Goal: Task Accomplishment & Management: Use online tool/utility

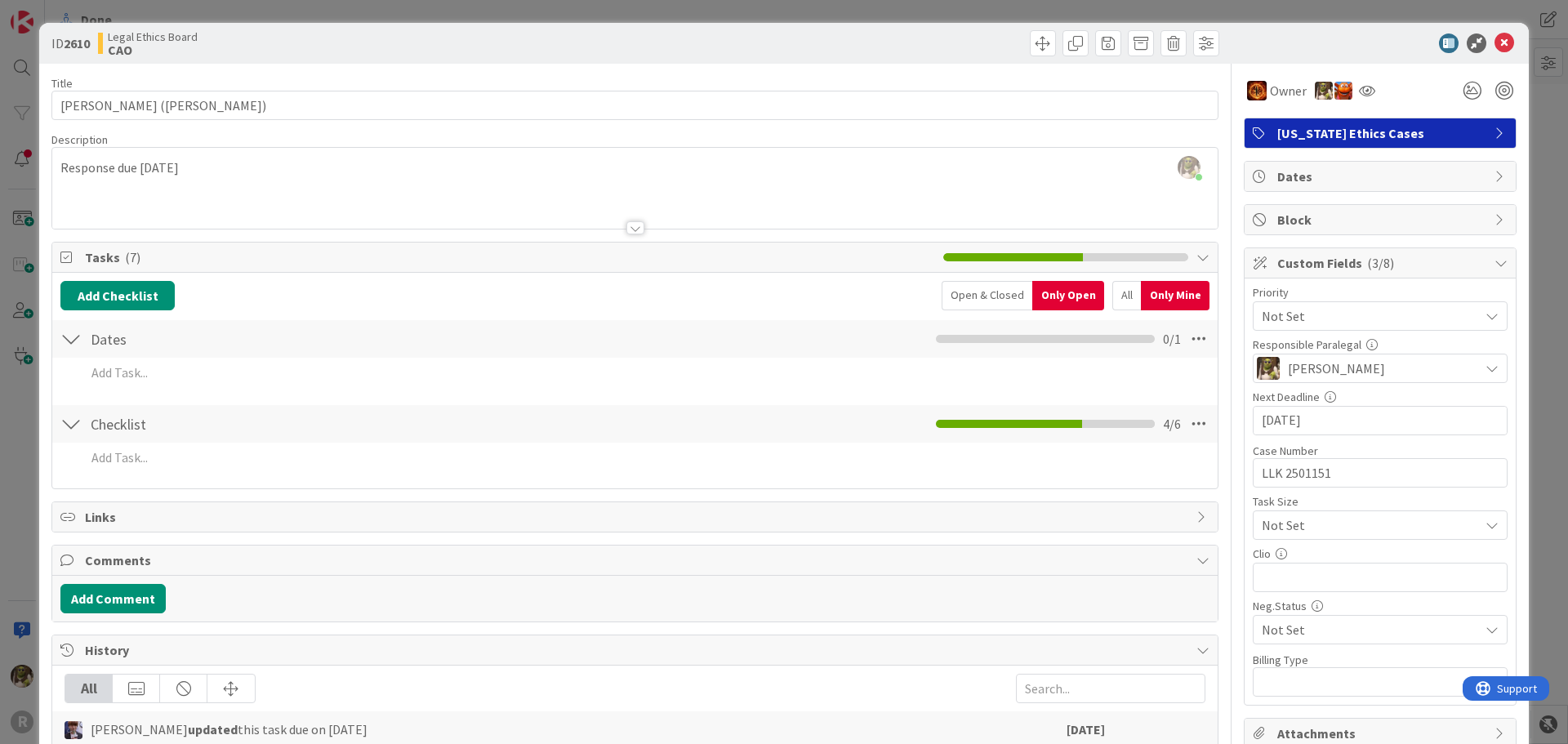
click at [1495, 45] on icon at bounding box center [1503, 43] width 19 height 19
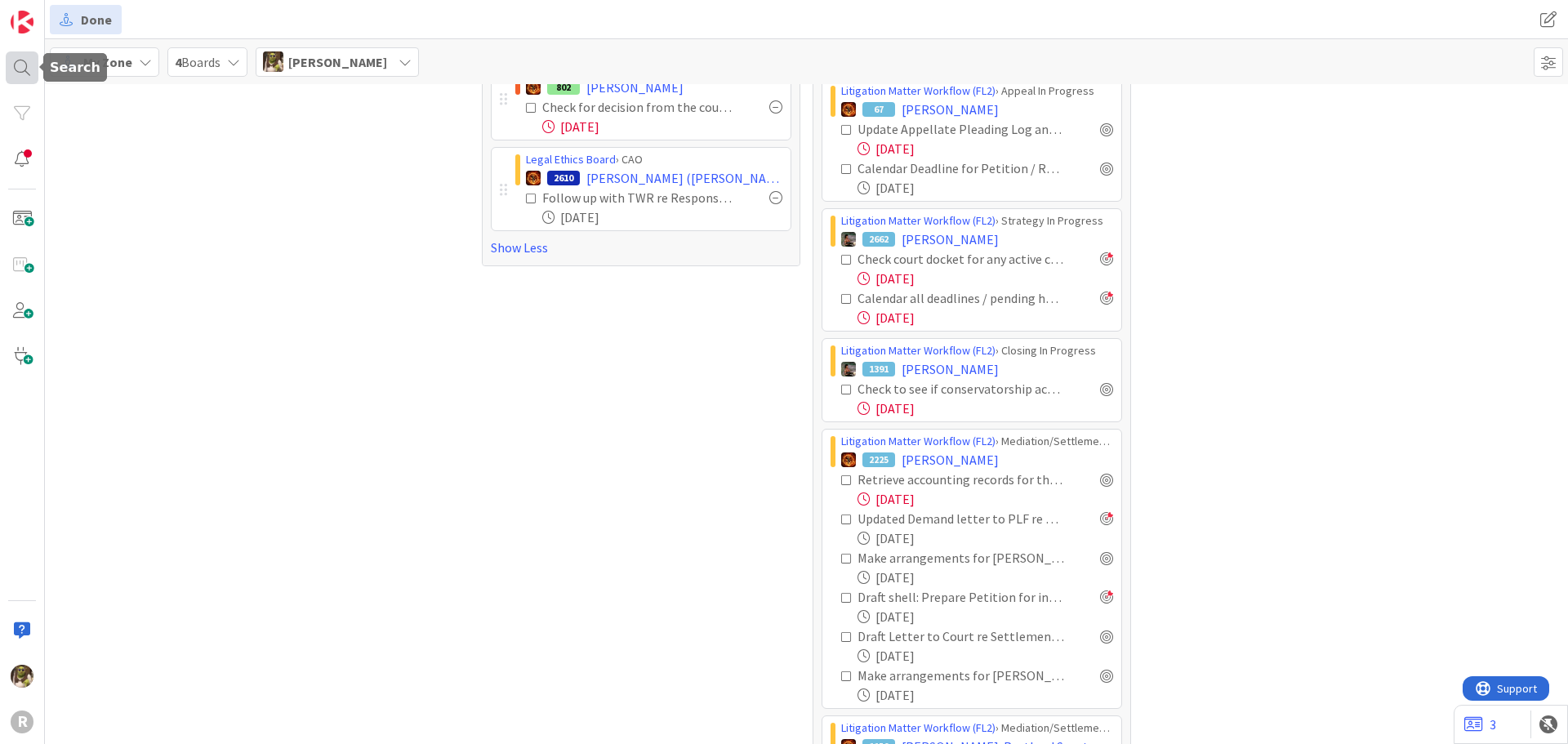
click at [16, 62] on div at bounding box center [22, 67] width 32 height 32
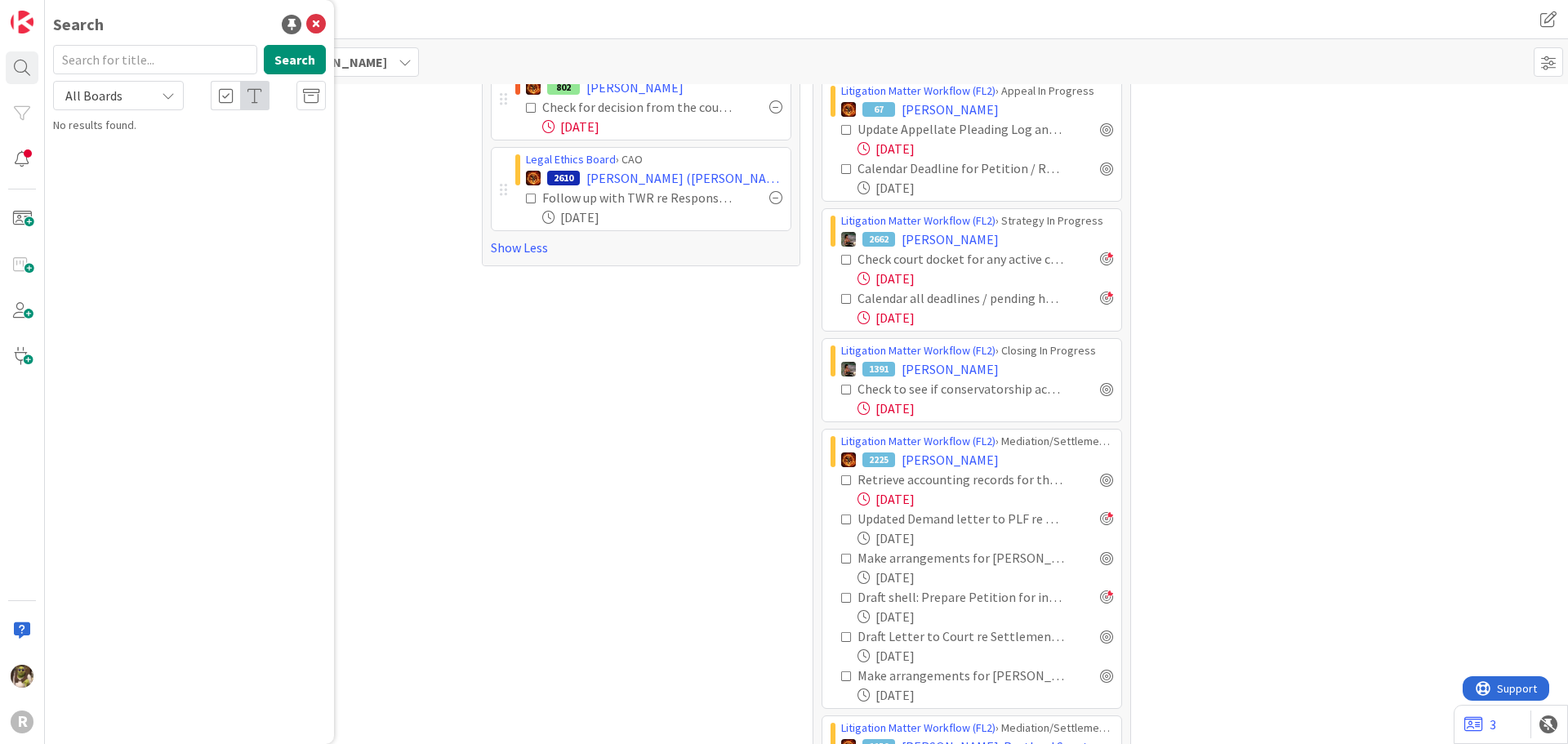
drag, startPoint x: 128, startPoint y: 66, endPoint x: 116, endPoint y: 62, distance: 12.6
click at [116, 62] on input "text" at bounding box center [156, 59] width 205 height 30
type input "[PERSON_NAME]"
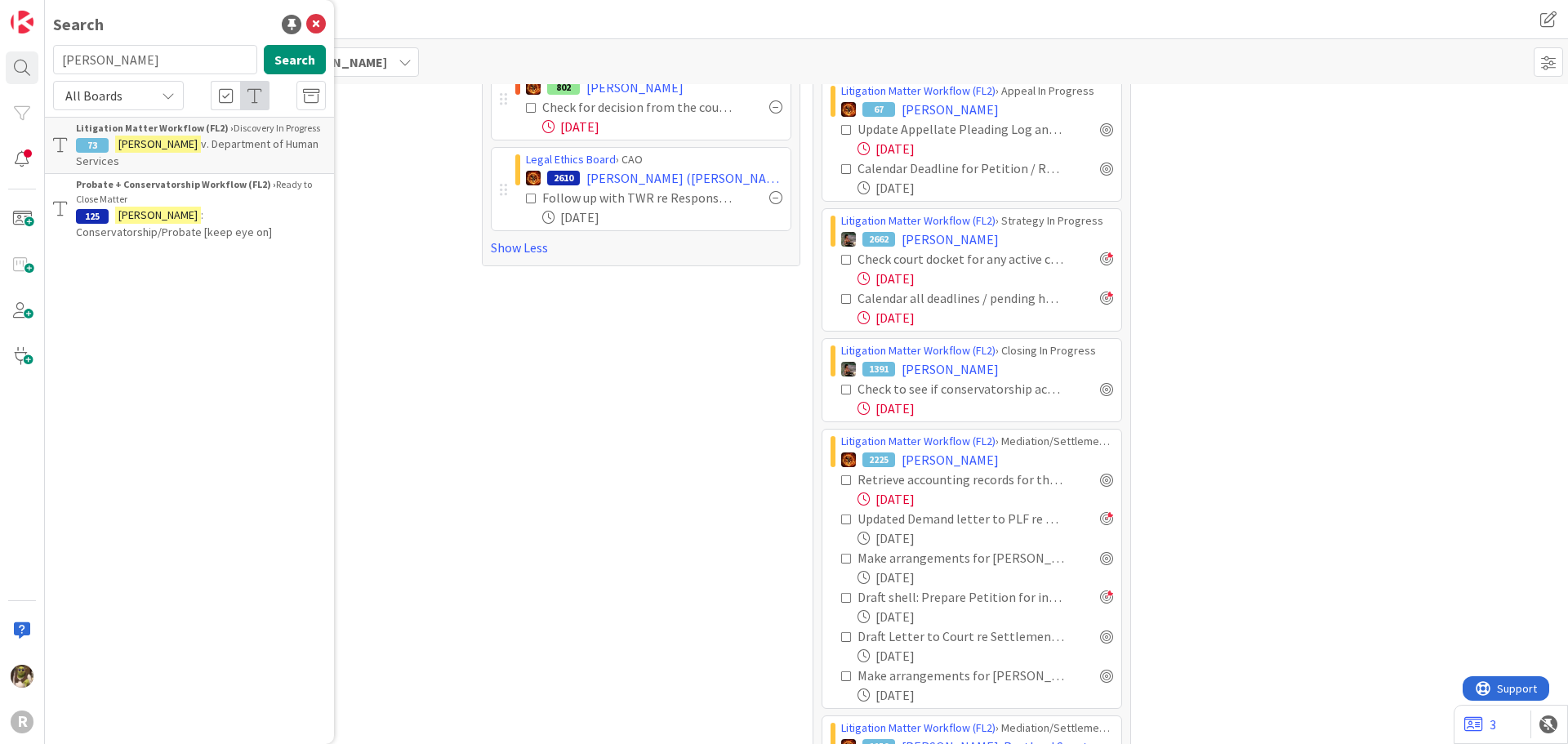
click at [187, 131] on b "Litigation Matter Workflow (FL2) ›" at bounding box center [155, 128] width 157 height 12
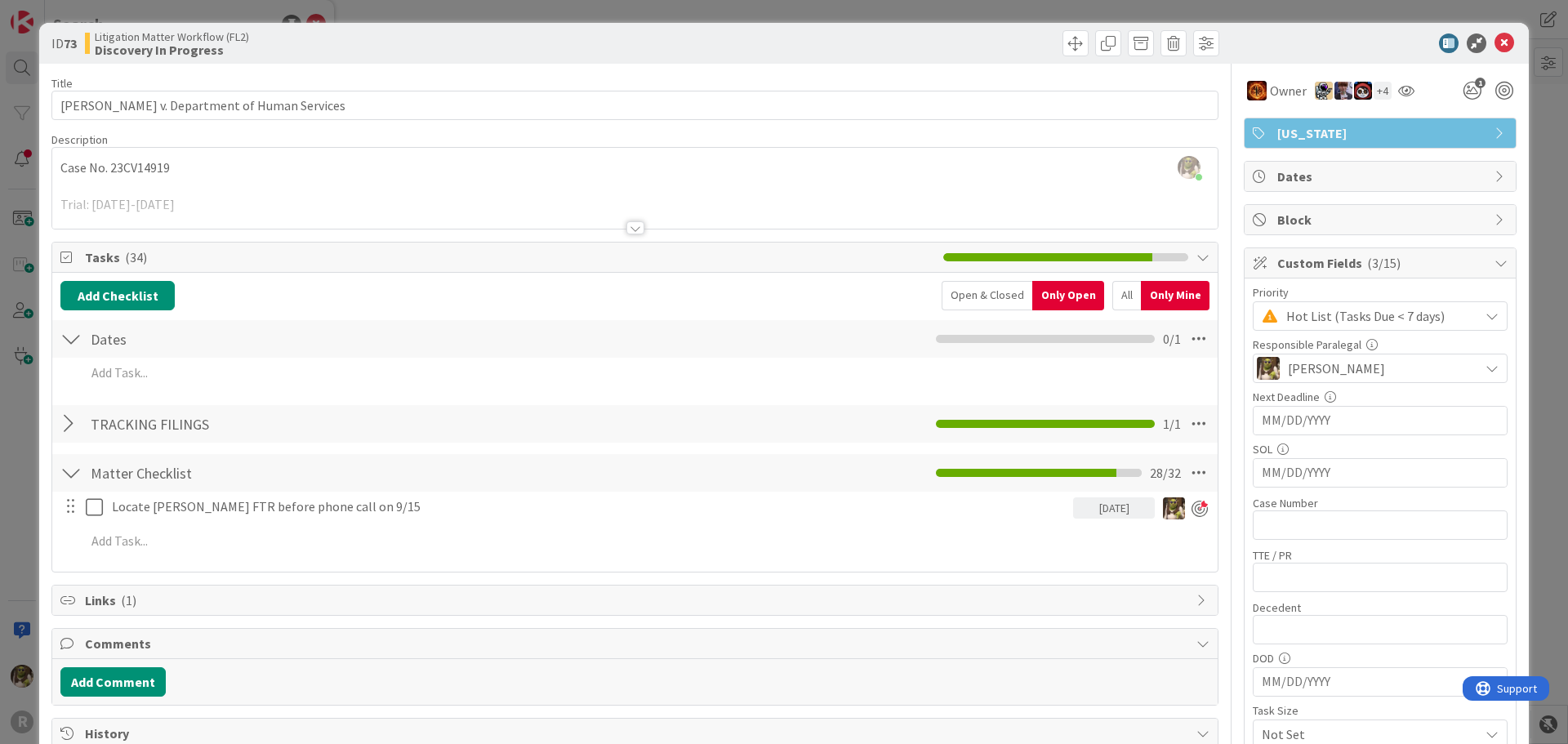
click at [626, 228] on div at bounding box center [635, 227] width 18 height 13
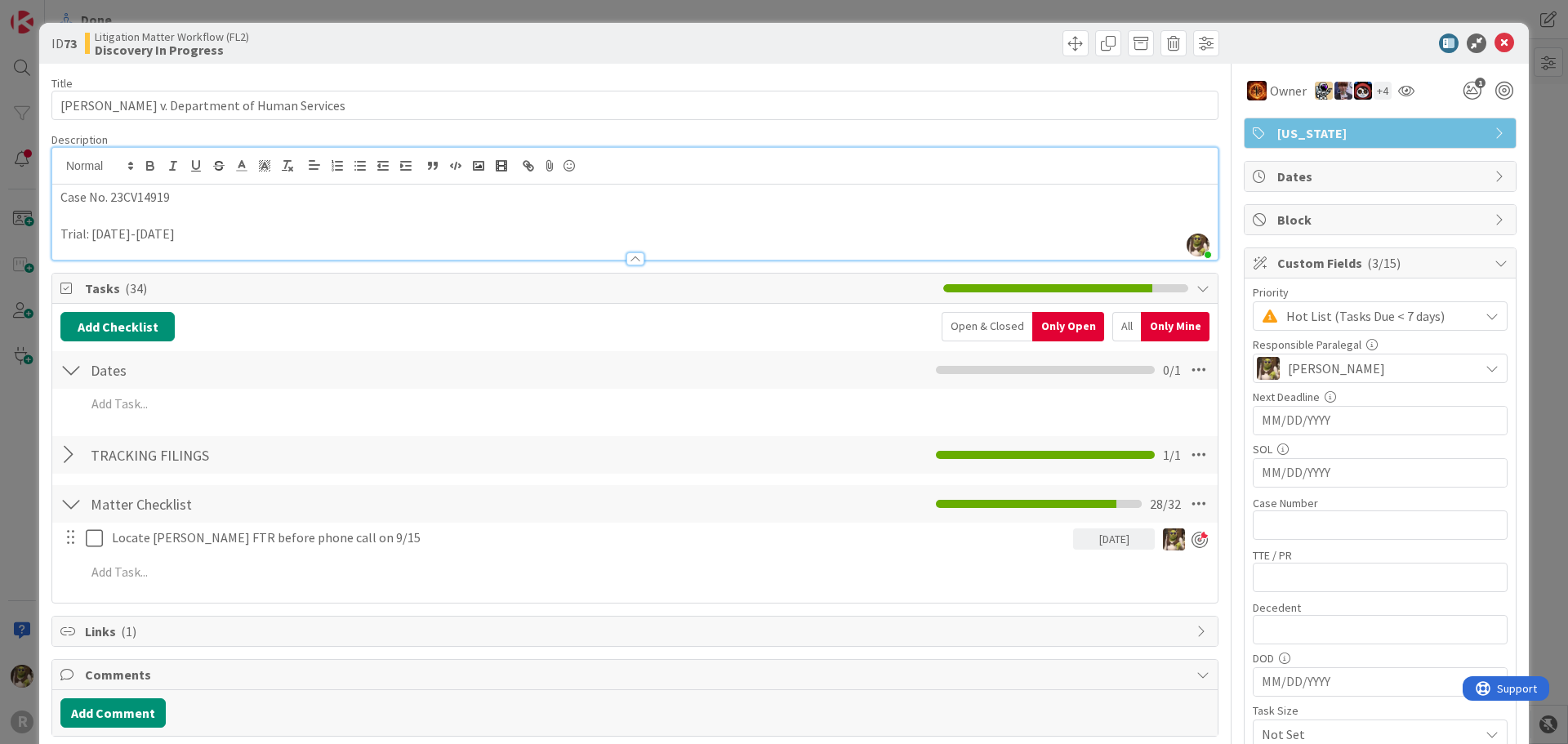
click at [69, 217] on p at bounding box center [635, 215] width 1148 height 18
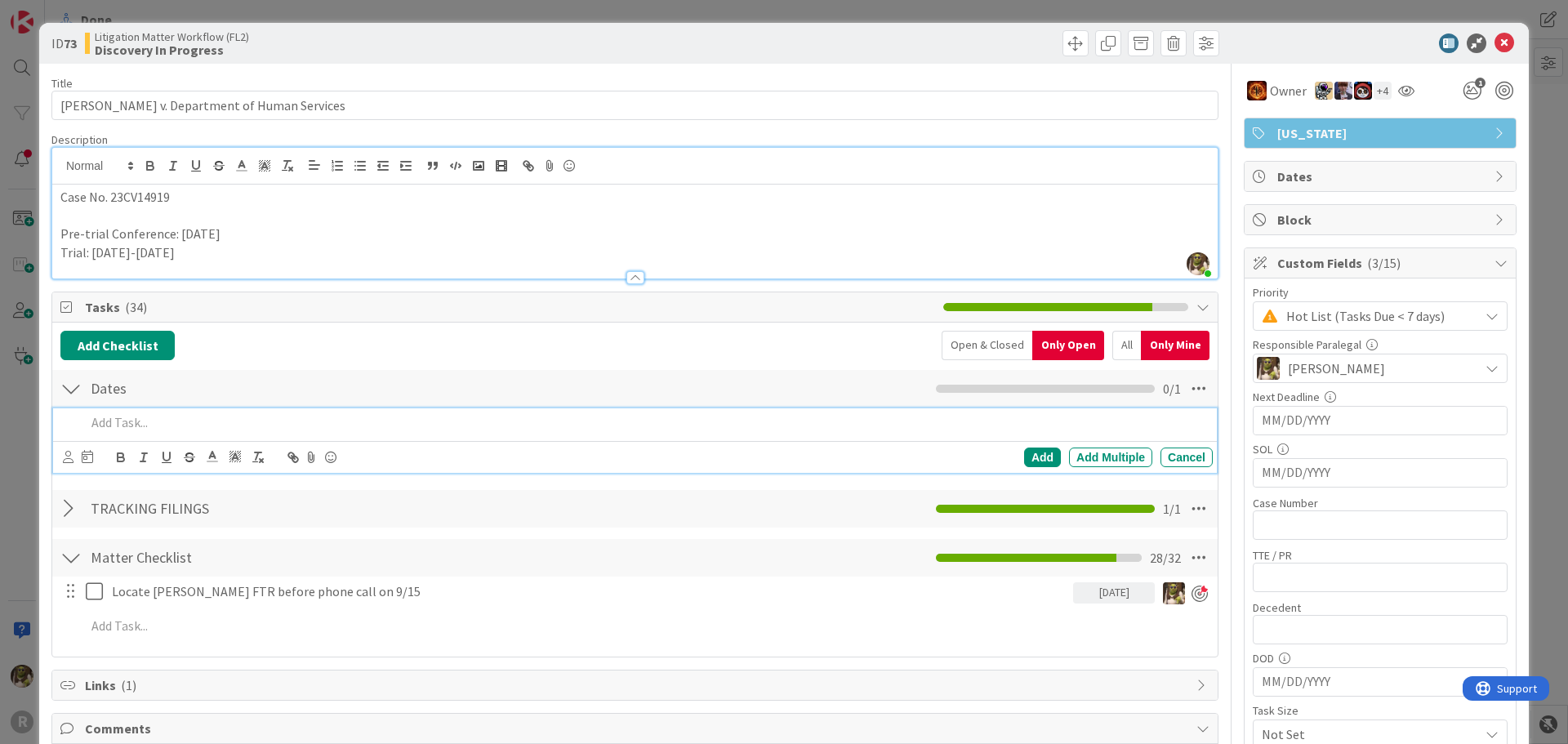
click at [210, 428] on p at bounding box center [646, 422] width 1120 height 18
click at [71, 458] on icon at bounding box center [68, 457] width 10 height 12
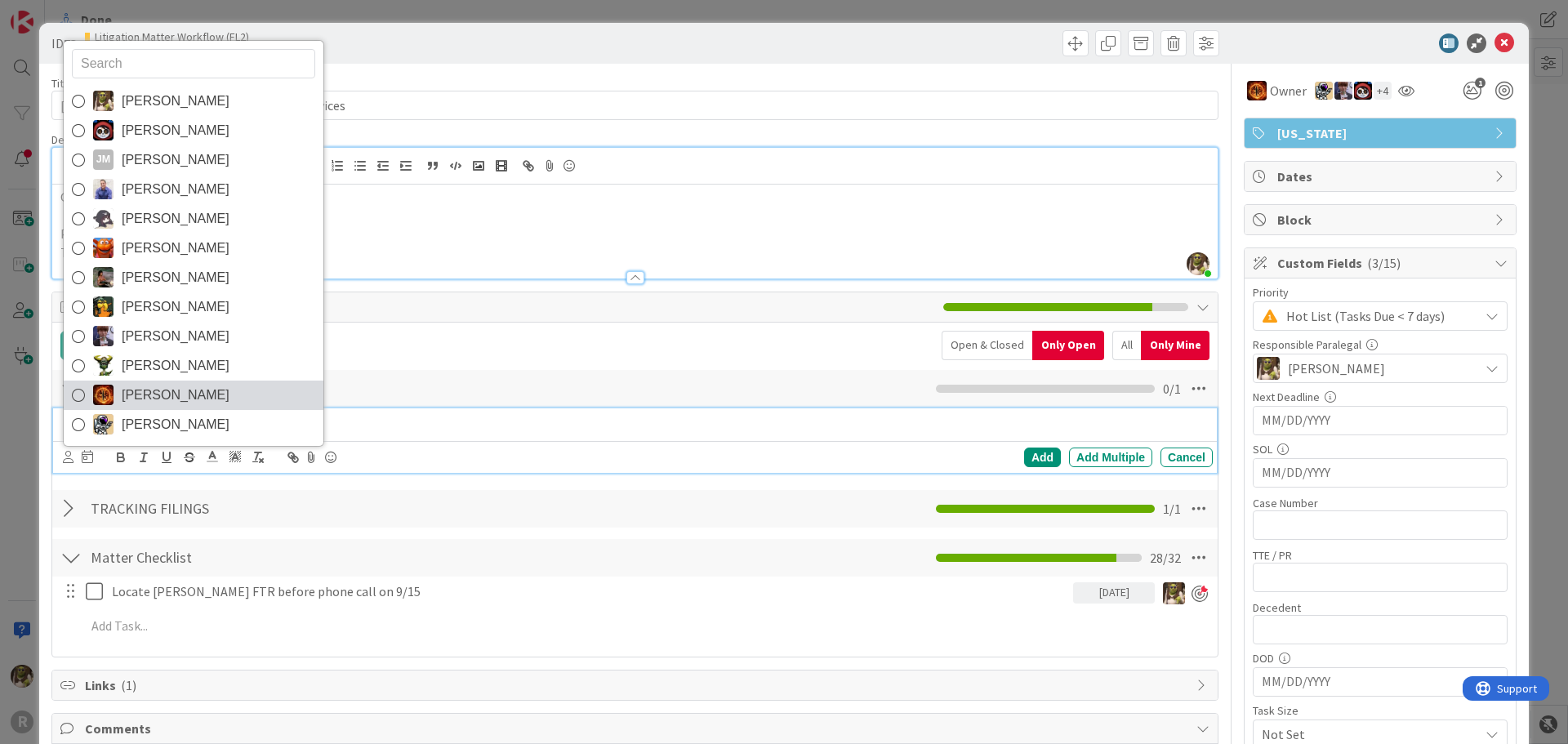
click at [148, 385] on span "[PERSON_NAME]" at bounding box center [175, 395] width 108 height 24
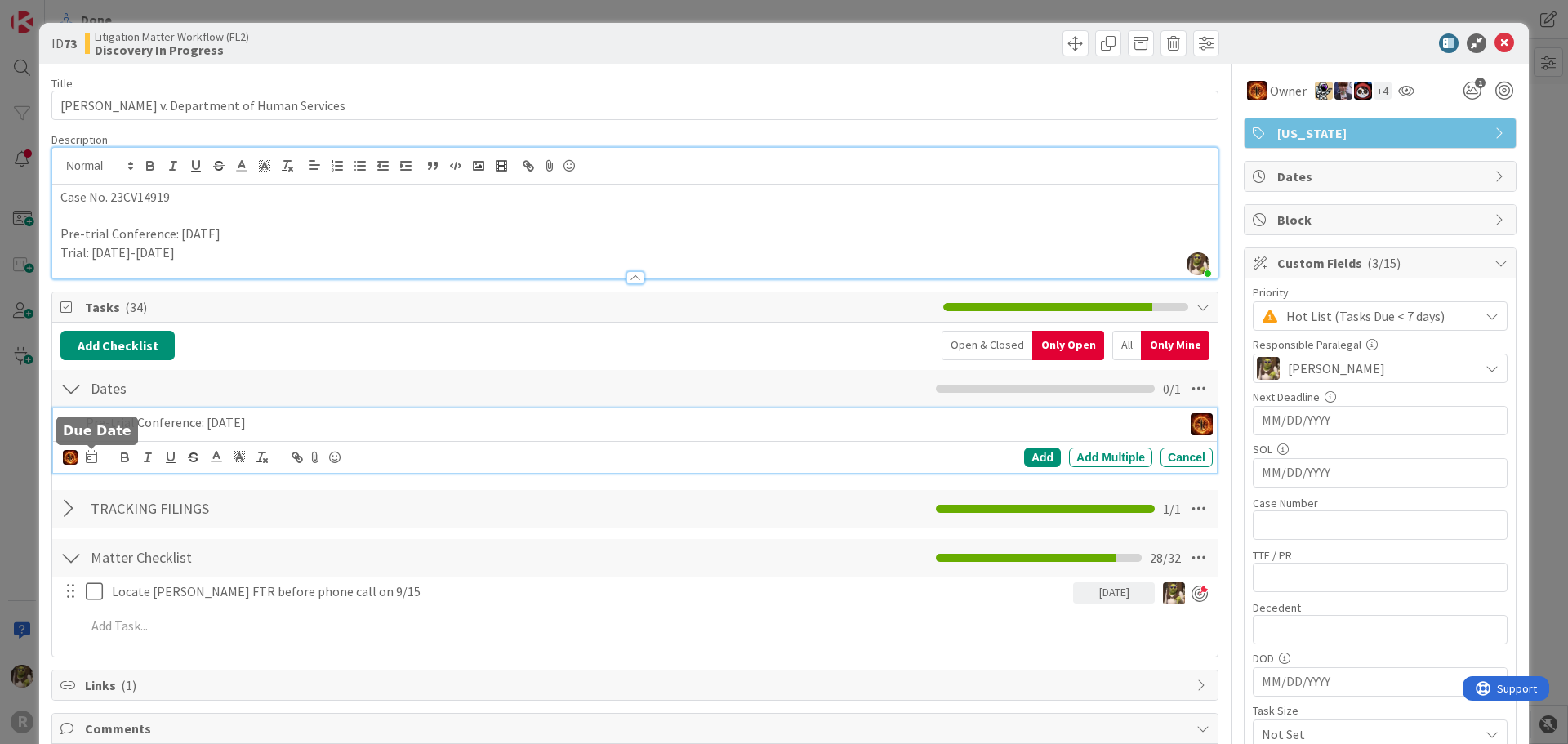
click at [91, 453] on icon at bounding box center [91, 456] width 11 height 13
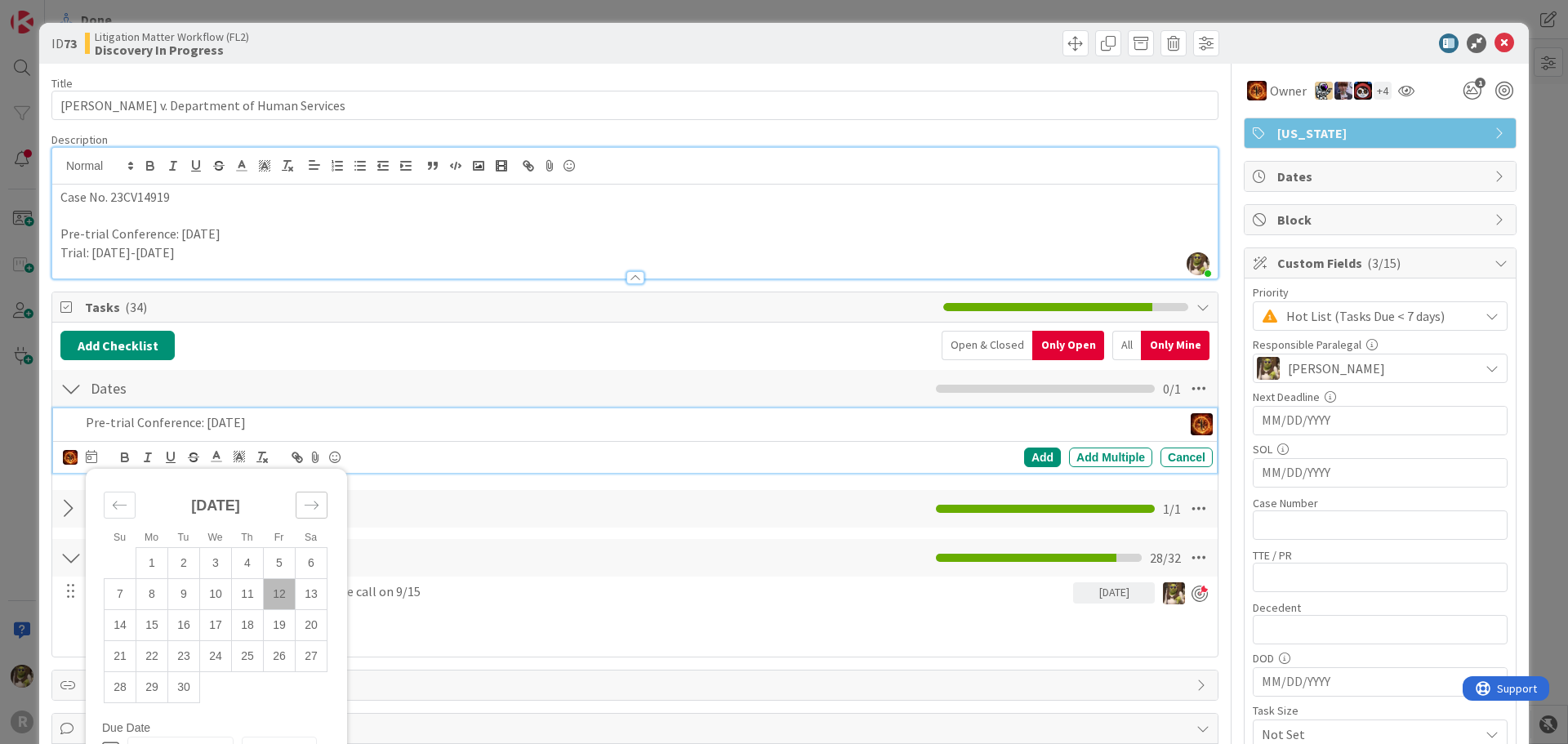
click at [304, 501] on icon "Move forward to switch to the next month." at bounding box center [312, 505] width 16 height 16
click at [304, 502] on icon "Move forward to switch to the next month." at bounding box center [312, 505] width 16 height 16
click at [242, 625] on td "18" at bounding box center [247, 624] width 31 height 31
click at [1027, 453] on div "Add" at bounding box center [1042, 457] width 37 height 19
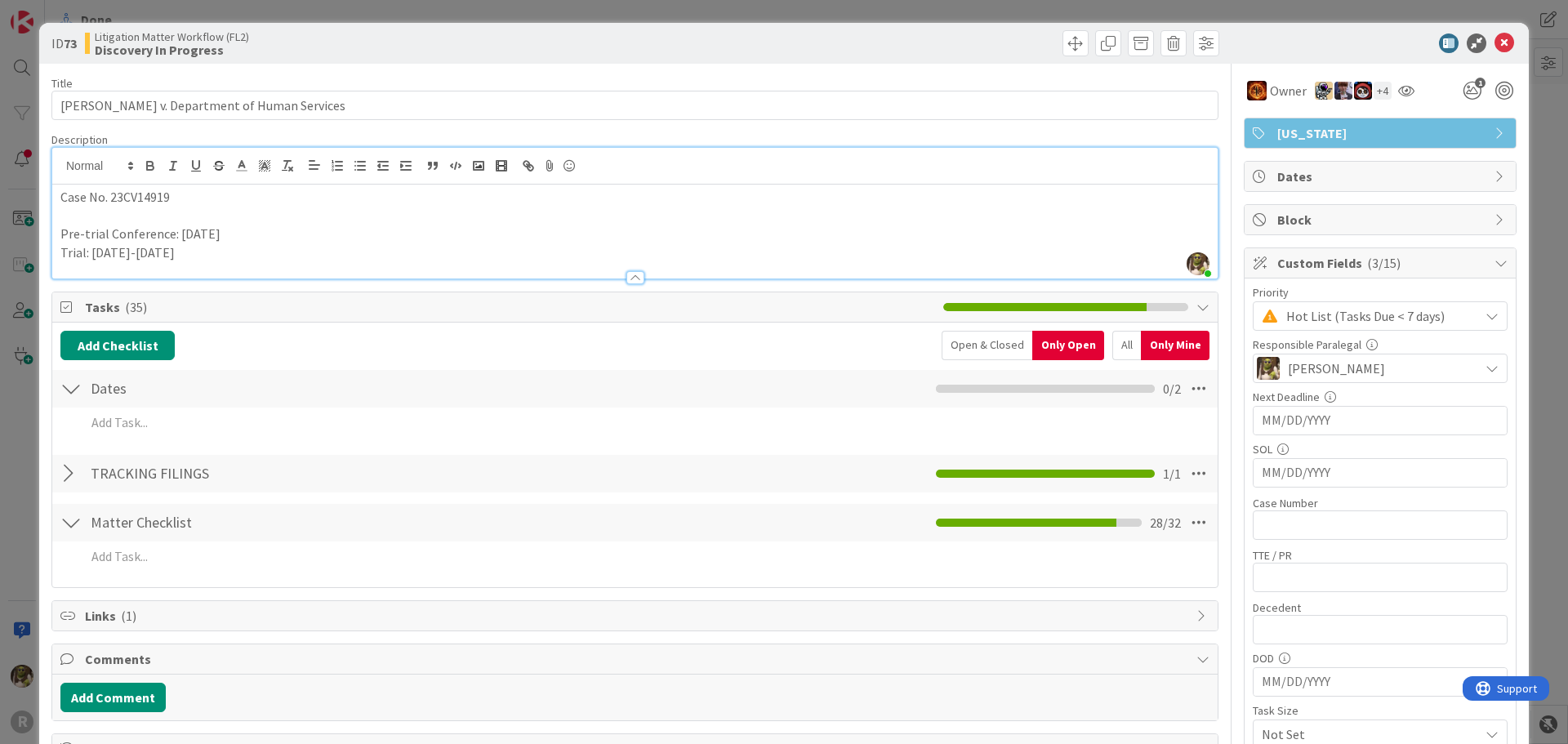
click at [1494, 45] on icon at bounding box center [1503, 43] width 19 height 19
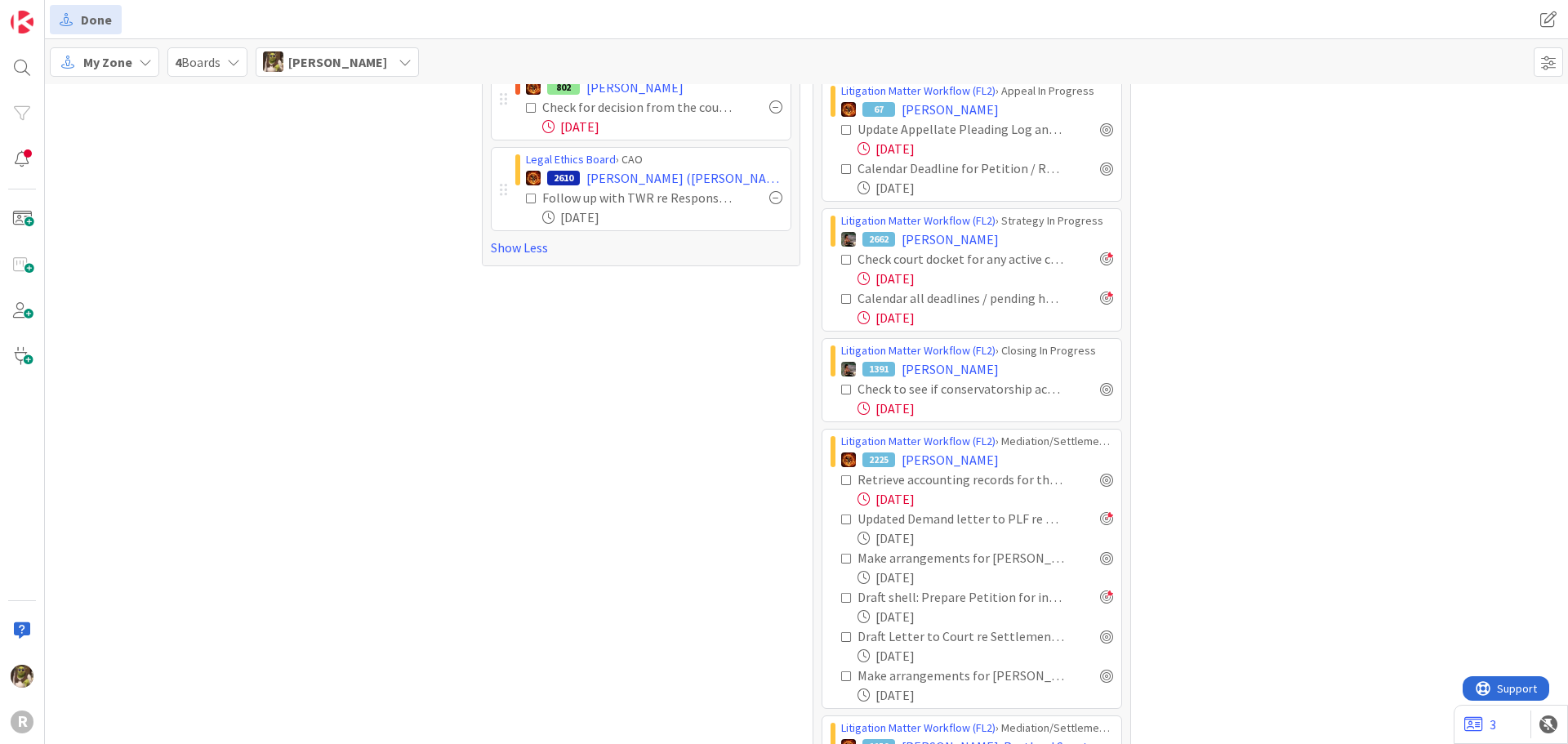
scroll to position [493, 0]
